Goal: Task Accomplishment & Management: Manage account settings

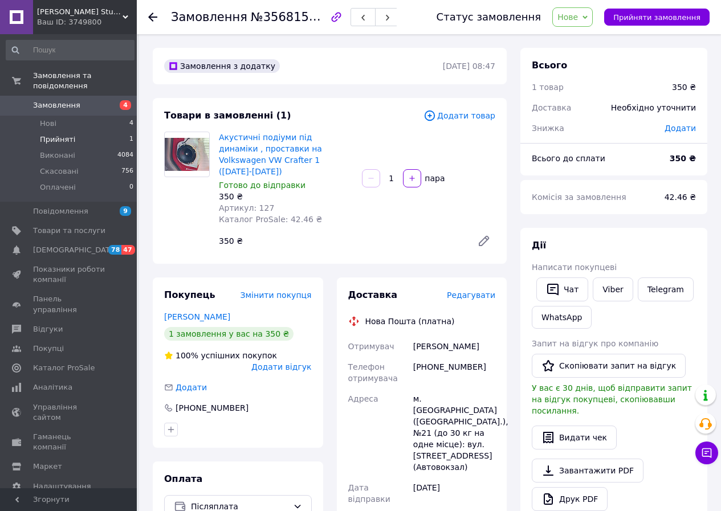
click at [59, 134] on span "Прийняті" at bounding box center [57, 139] width 35 height 10
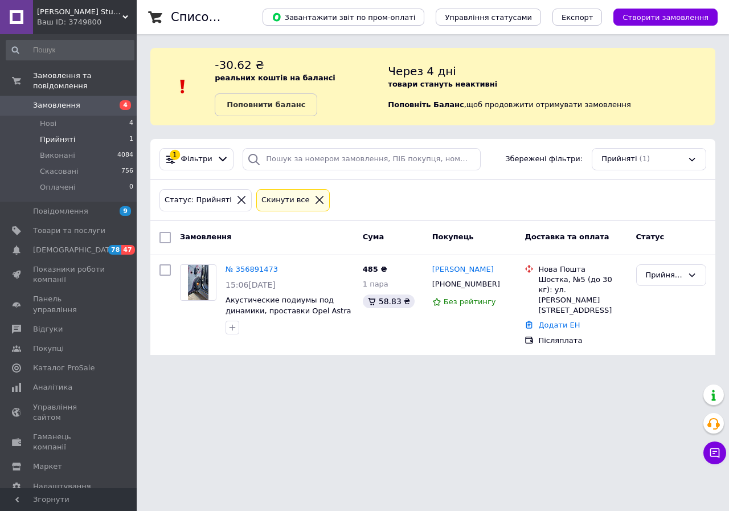
click at [315, 198] on icon at bounding box center [320, 200] width 10 height 10
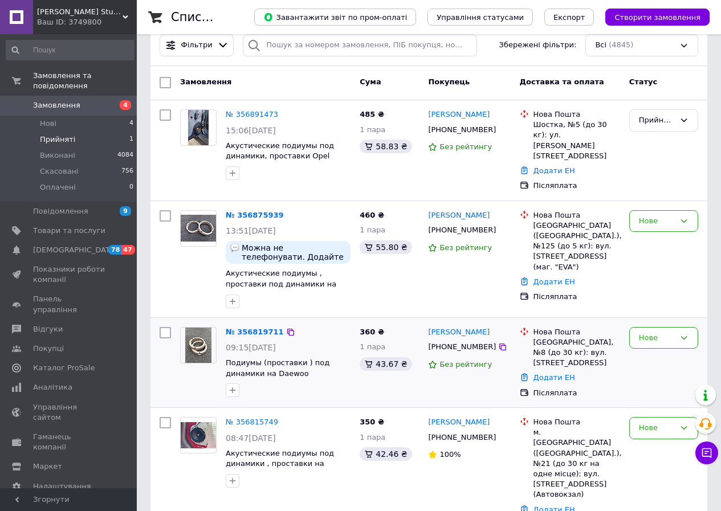
scroll to position [171, 0]
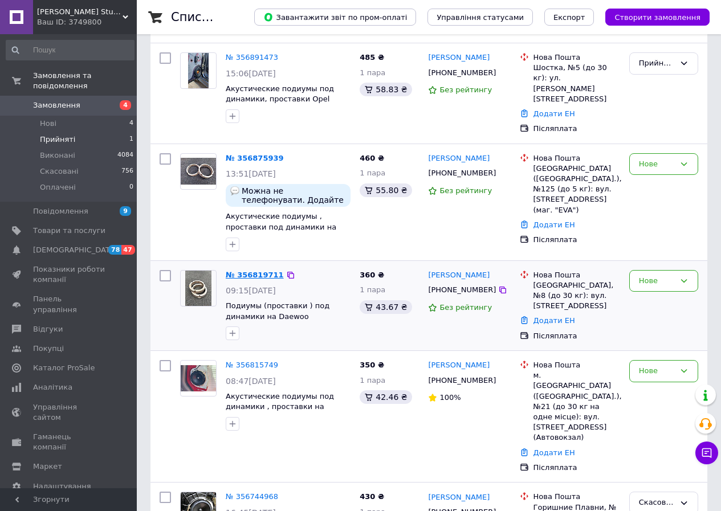
click at [256, 271] on link "№ 356819711" at bounding box center [255, 275] width 58 height 9
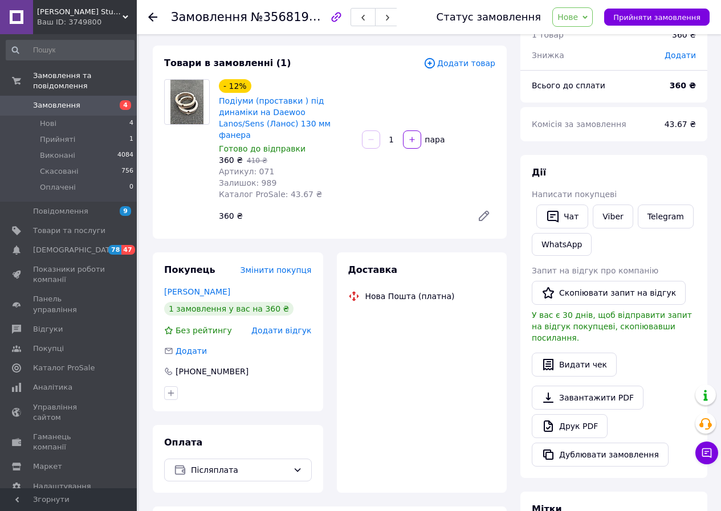
scroll to position [171, 0]
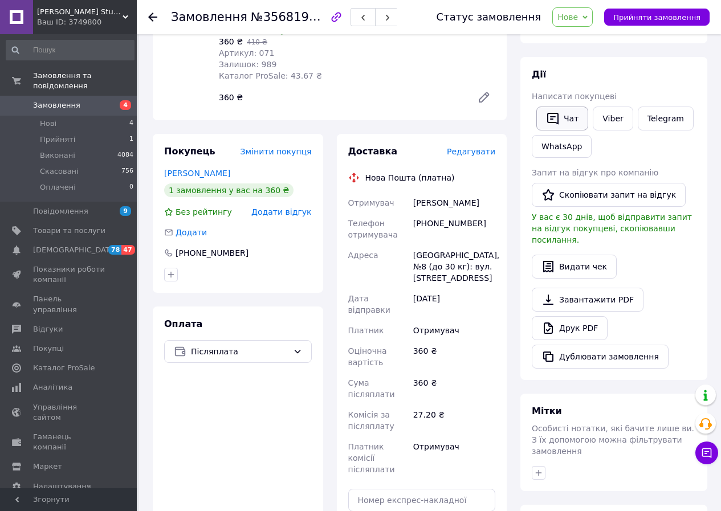
click at [567, 115] on button "Чат" at bounding box center [562, 119] width 52 height 24
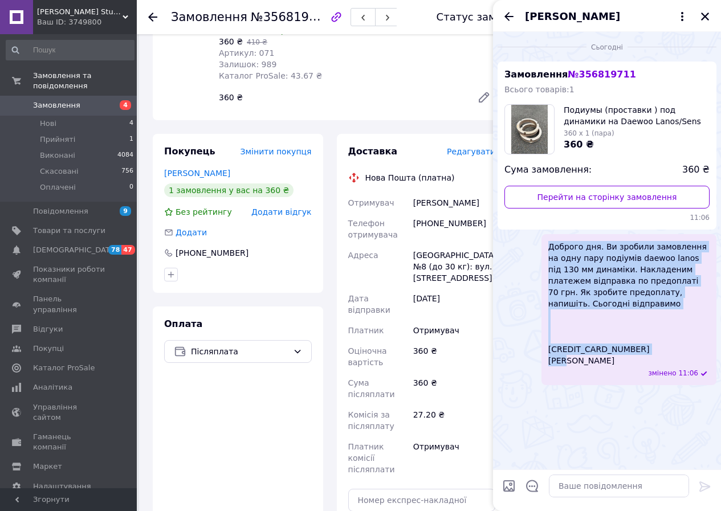
drag, startPoint x: 550, startPoint y: 246, endPoint x: 680, endPoint y: 335, distance: 157.1
click at [680, 335] on span "Доброго дня. Ви зробили замовлення на одну пару подіумів daewoo lanos під 130 м…" at bounding box center [628, 303] width 161 height 125
copy span "Доброго дня. Ви зробили замовлення на одну пару подіумів daewoo lanos під 130 м…"
click at [700, 17] on icon "Закрити" at bounding box center [705, 16] width 10 height 10
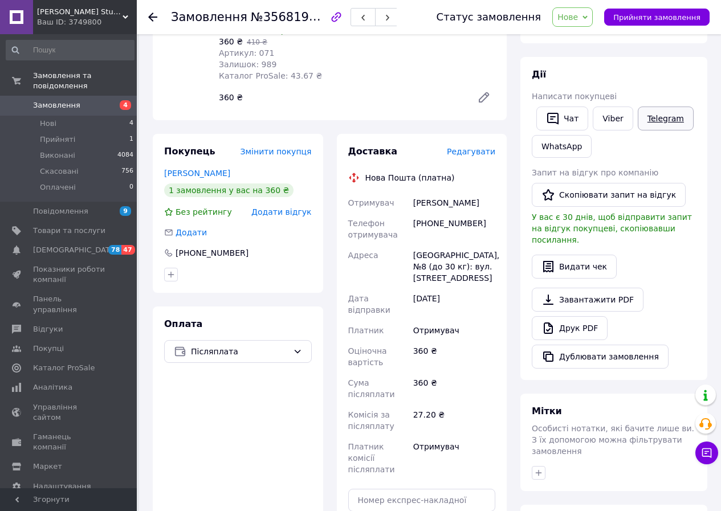
click at [649, 116] on link "Telegram" at bounding box center [666, 119] width 56 height 24
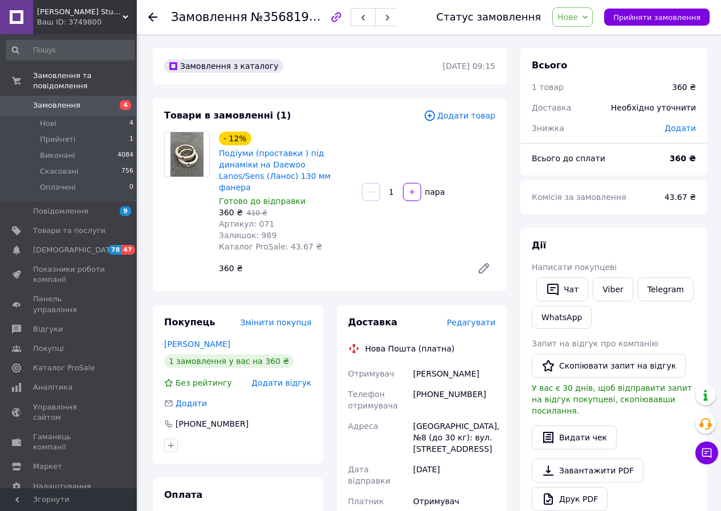
scroll to position [171, 0]
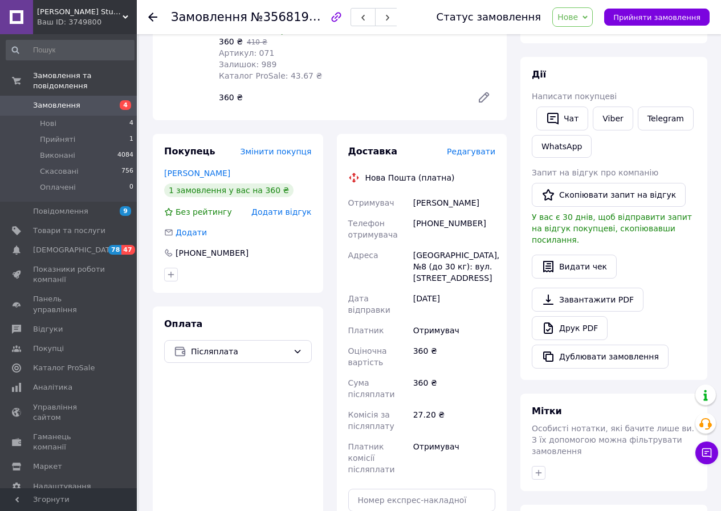
click at [20, 21] on link at bounding box center [16, 17] width 33 height 34
